Goal: Task Accomplishment & Management: Complete application form

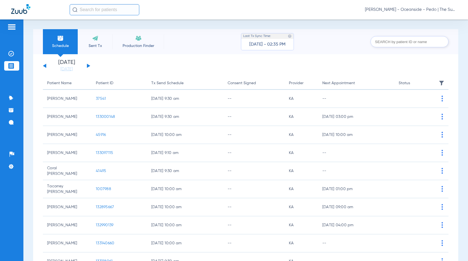
click at [93, 43] on li "Sent Tx" at bounding box center [95, 41] width 35 height 25
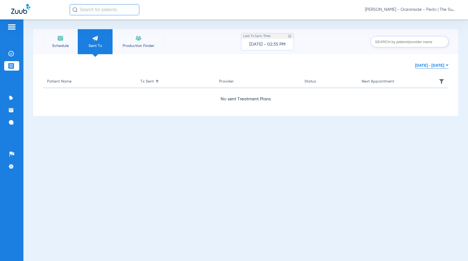
click at [14, 62] on li "Treatment Acceptance" at bounding box center [11, 65] width 15 height 9
click at [9, 54] on img at bounding box center [11, 54] width 6 height 6
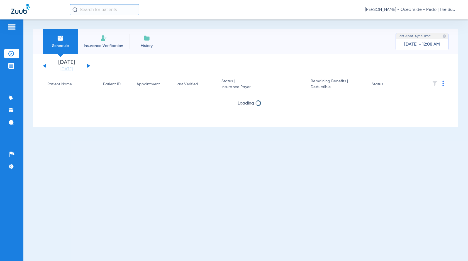
click at [107, 38] on li "Insurance Verification" at bounding box center [104, 41] width 52 height 25
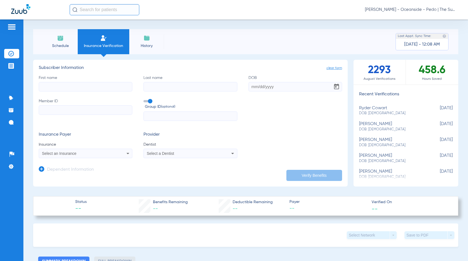
click at [70, 88] on input "First name" at bounding box center [86, 86] width 94 height 9
click at [94, 155] on div "Select an Insurance" at bounding box center [77, 154] width 70 height 4
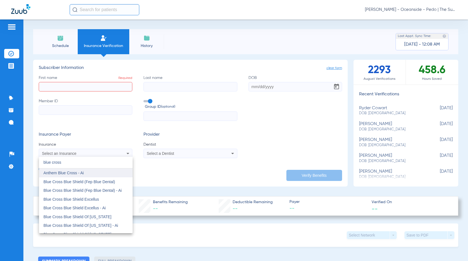
type input "blue cross"
click at [60, 176] on mat-option "Anthem Blue Cross - Ai" at bounding box center [86, 173] width 94 height 9
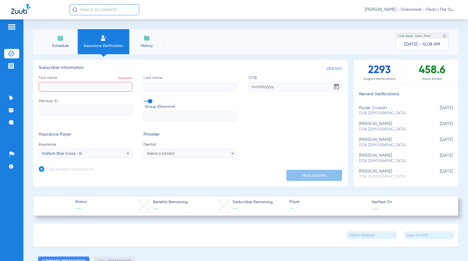
click at [157, 159] on app-dependent-form "Dependent Information" at bounding box center [190, 167] width 303 height 19
click at [170, 157] on div "Select a Dentist" at bounding box center [190, 153] width 93 height 7
type input "xu"
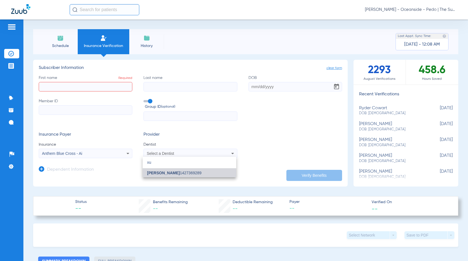
click at [165, 176] on mat-option "[PERSON_NAME] 1427369289" at bounding box center [190, 173] width 94 height 9
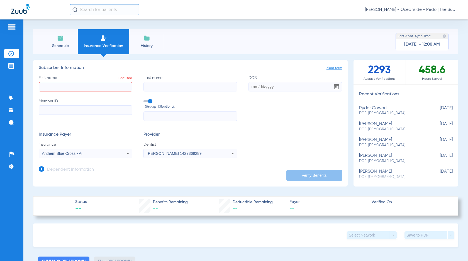
click at [91, 87] on input "First name Required" at bounding box center [86, 86] width 94 height 9
type input "aviv"
click at [163, 81] on label "Last name" at bounding box center [190, 83] width 94 height 16
click at [163, 82] on input "Last name" at bounding box center [190, 86] width 94 height 9
type input "[PERSON_NAME]"
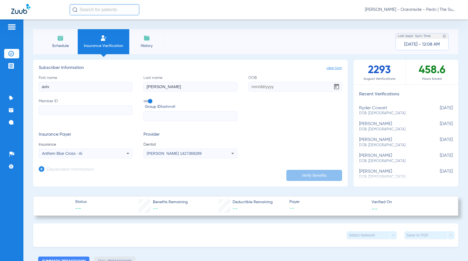
click at [86, 84] on input "aviv" at bounding box center [86, 86] width 94 height 9
click at [94, 85] on input "aviv" at bounding box center [86, 86] width 94 height 9
type input "aviv [PERSON_NAME]"
click at [280, 88] on input "DOB" at bounding box center [295, 86] width 94 height 9
type input "[DATE]"
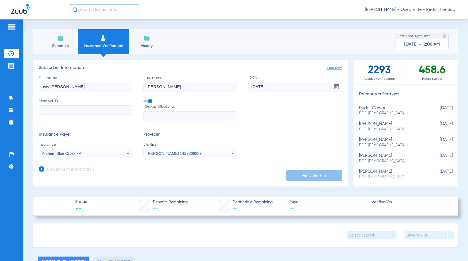
click at [85, 113] on input "Member ID" at bounding box center [86, 110] width 94 height 9
type input "606725920"
click at [311, 174] on button "Verify Benefits" at bounding box center [314, 175] width 56 height 11
click at [41, 169] on icon at bounding box center [42, 170] width 6 height 6
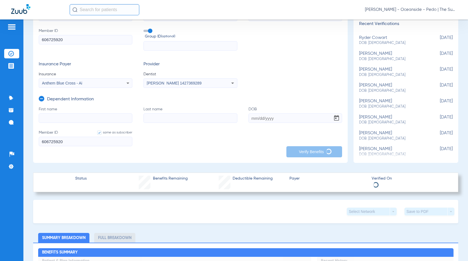
scroll to position [84, 0]
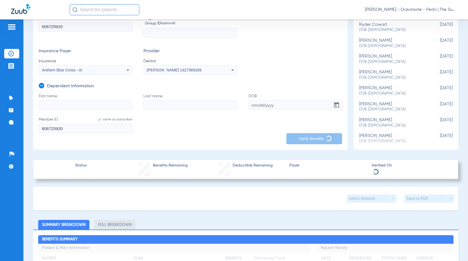
click at [75, 105] on input "First name" at bounding box center [86, 105] width 94 height 9
type input "camila"
click at [246, 106] on form "First name [PERSON_NAME] Last name DOB Member ID same as subscriber 606725920" at bounding box center [190, 117] width 303 height 47
click at [248, 106] on input "DOB" at bounding box center [295, 105] width 94 height 9
click at [253, 105] on input "12112019" at bounding box center [295, 105] width 94 height 9
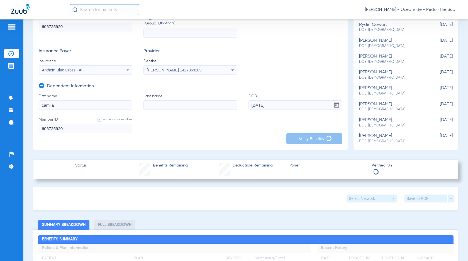
type input "[DATE]"
click at [170, 109] on input "Last name" at bounding box center [190, 105] width 94 height 9
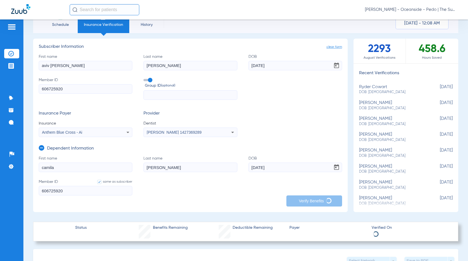
scroll to position [0, 0]
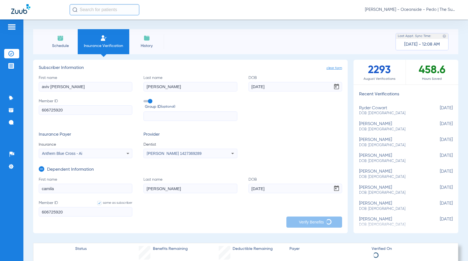
type input "[PERSON_NAME]"
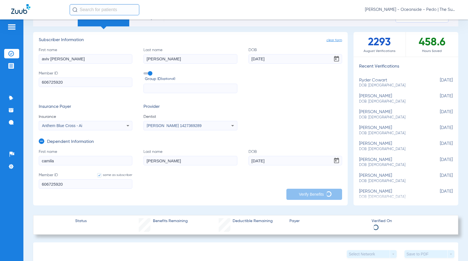
click at [76, 59] on input "aviv [PERSON_NAME]" at bounding box center [86, 58] width 94 height 9
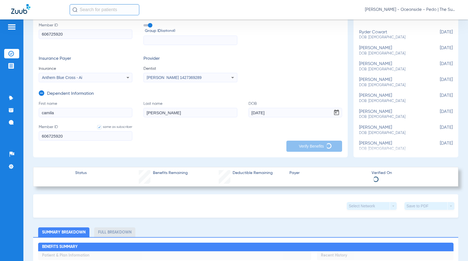
scroll to position [84, 0]
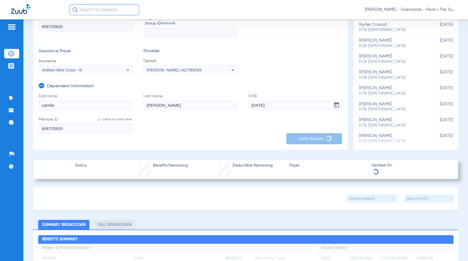
type input "aviv [PERSON_NAME]"
